Goal: Check status: Check status

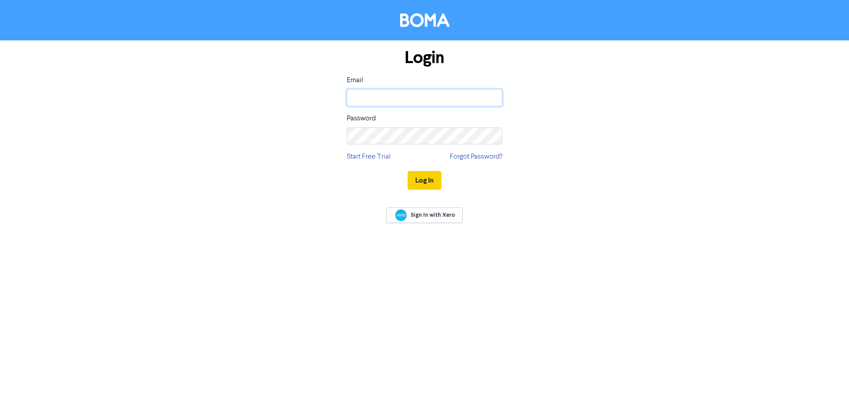
type input "[EMAIL_ADDRESS][DOMAIN_NAME]"
click at [427, 177] on button "Log In" at bounding box center [424, 180] width 34 height 19
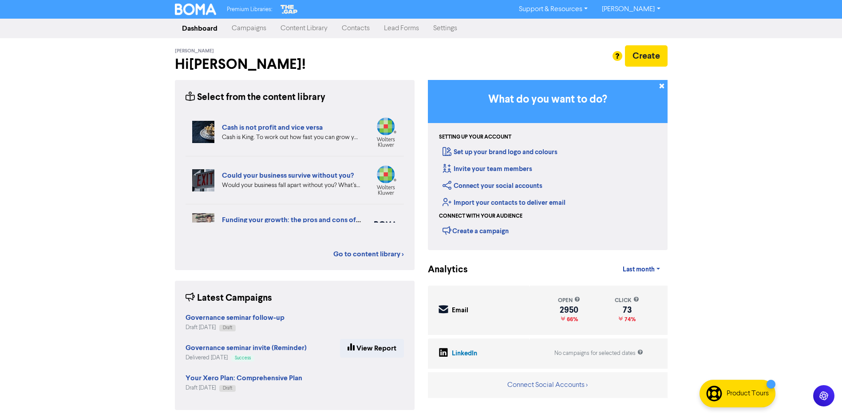
click at [316, 28] on link "Content Library" at bounding box center [303, 29] width 61 height 18
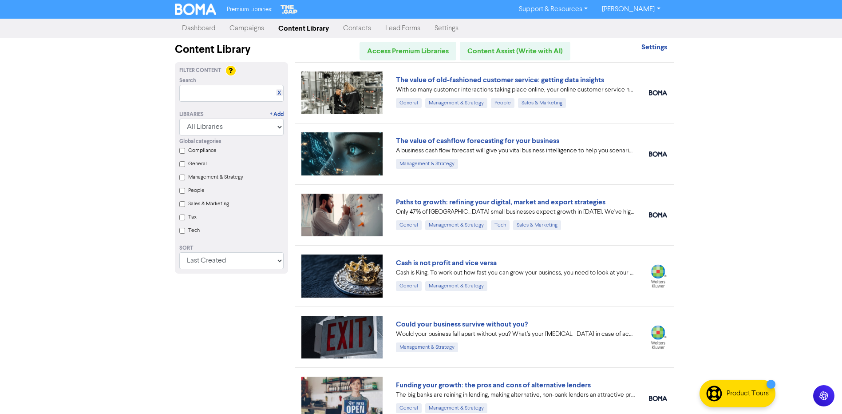
click at [252, 29] on link "Campaigns" at bounding box center [246, 29] width 49 height 18
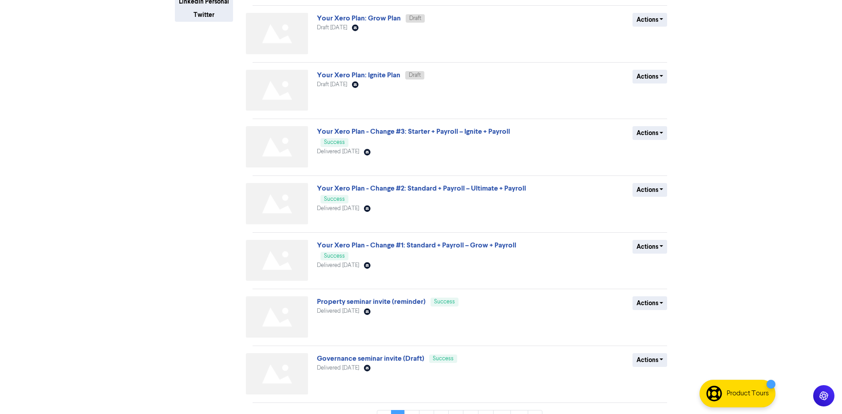
scroll to position [250, 0]
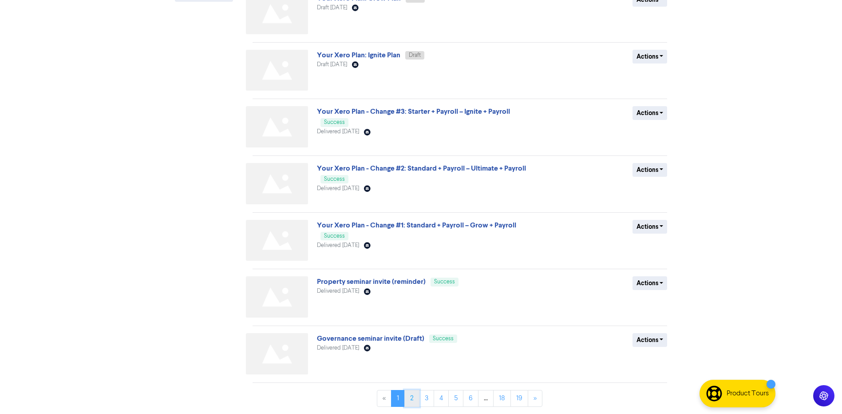
click at [413, 396] on link "2" at bounding box center [411, 398] width 15 height 17
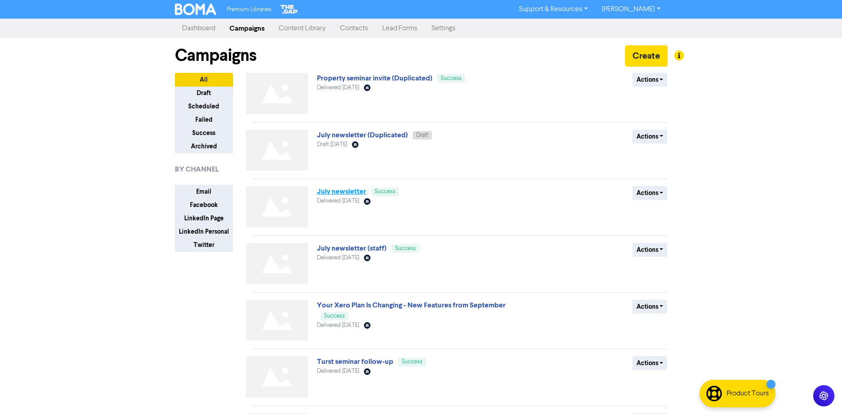
click at [340, 190] on link "July newsletter" at bounding box center [341, 191] width 49 height 9
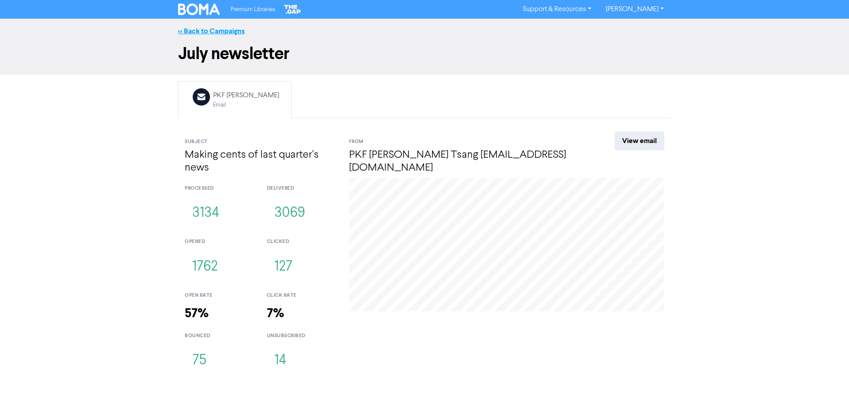
click at [225, 28] on link "<< Back to Campaigns" at bounding box center [211, 31] width 67 height 9
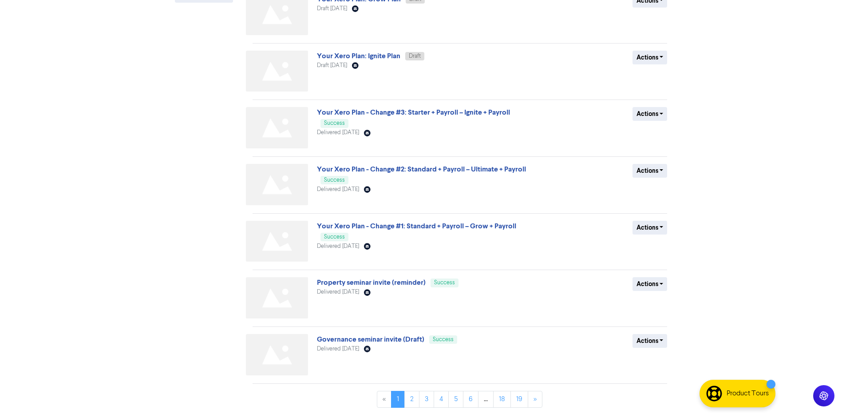
scroll to position [250, 0]
click at [430, 400] on link "3" at bounding box center [426, 398] width 15 height 17
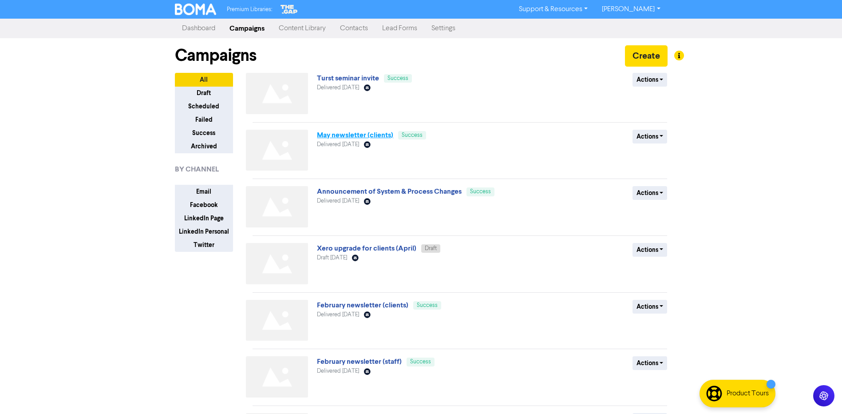
click at [348, 134] on link "May newsletter (clients)" at bounding box center [355, 134] width 76 height 9
